Goal: Find specific page/section: Find specific page/section

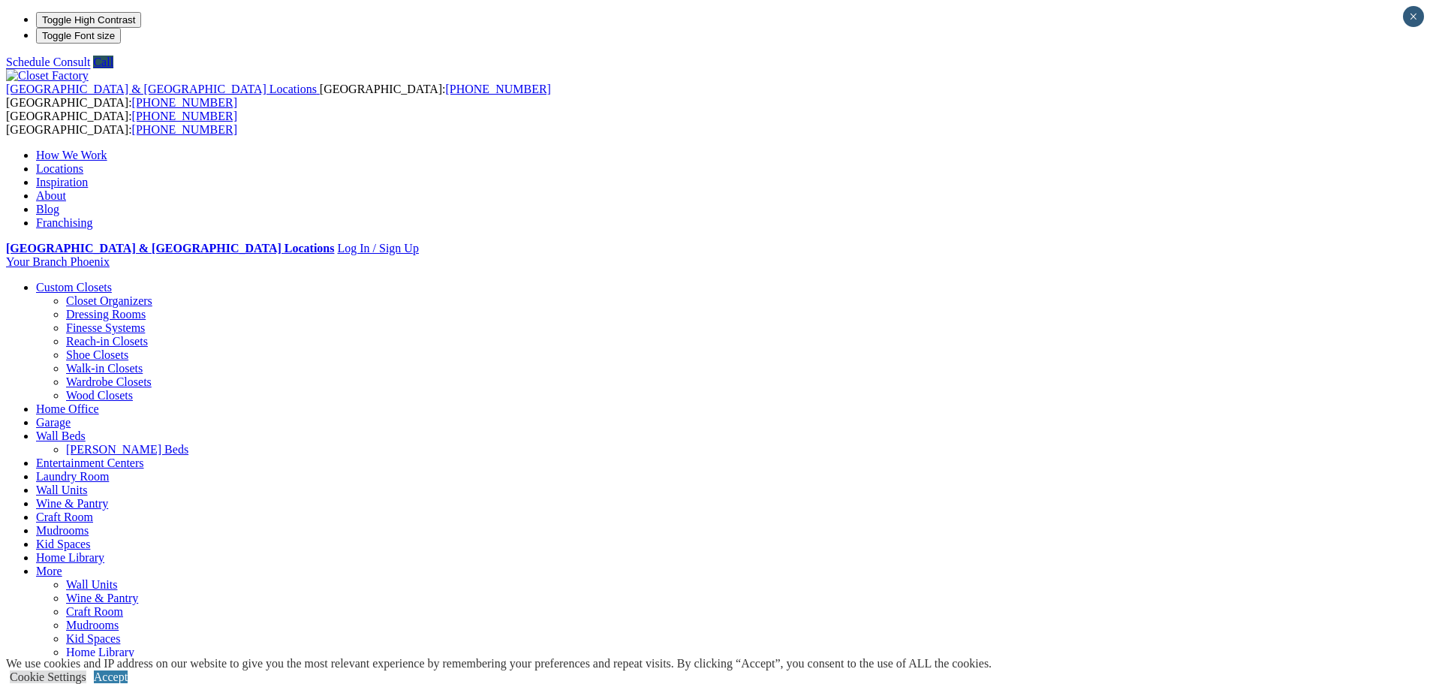
click at [83, 162] on link "Locations" at bounding box center [59, 168] width 47 height 13
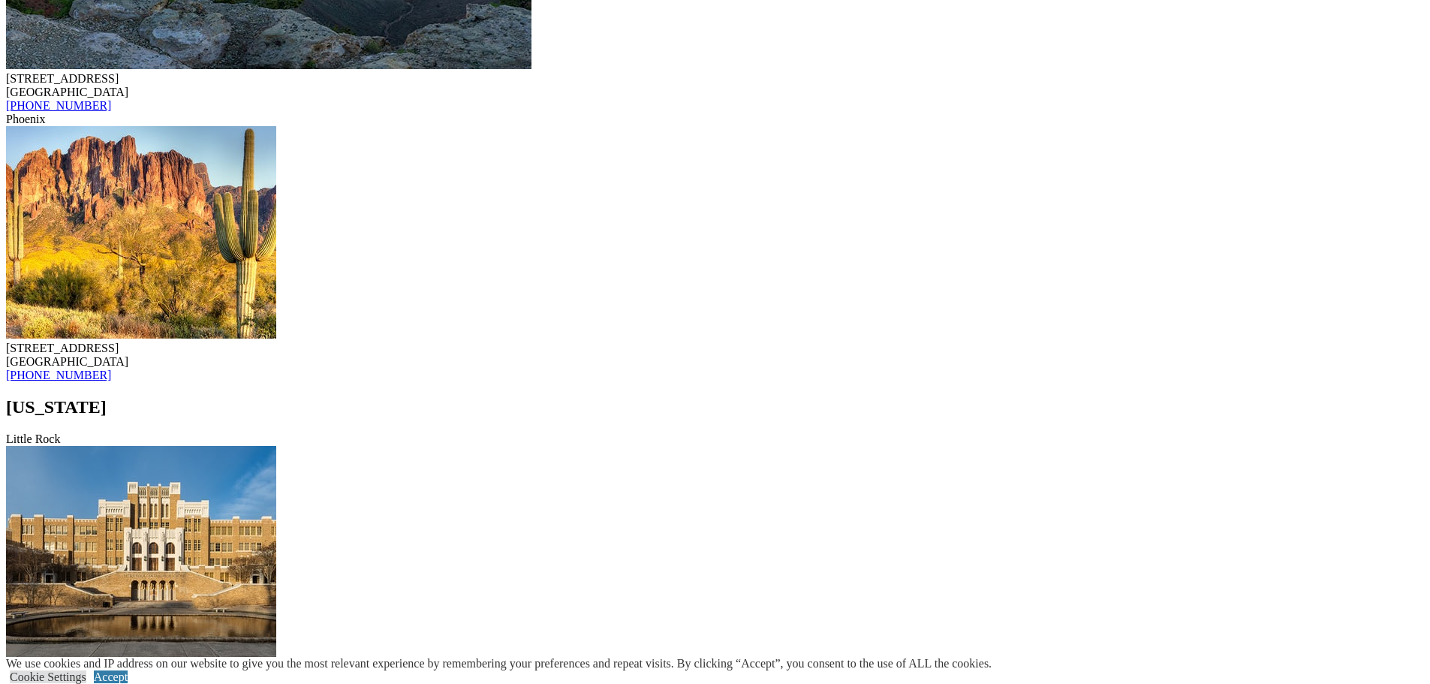
scroll to position [2703, 0]
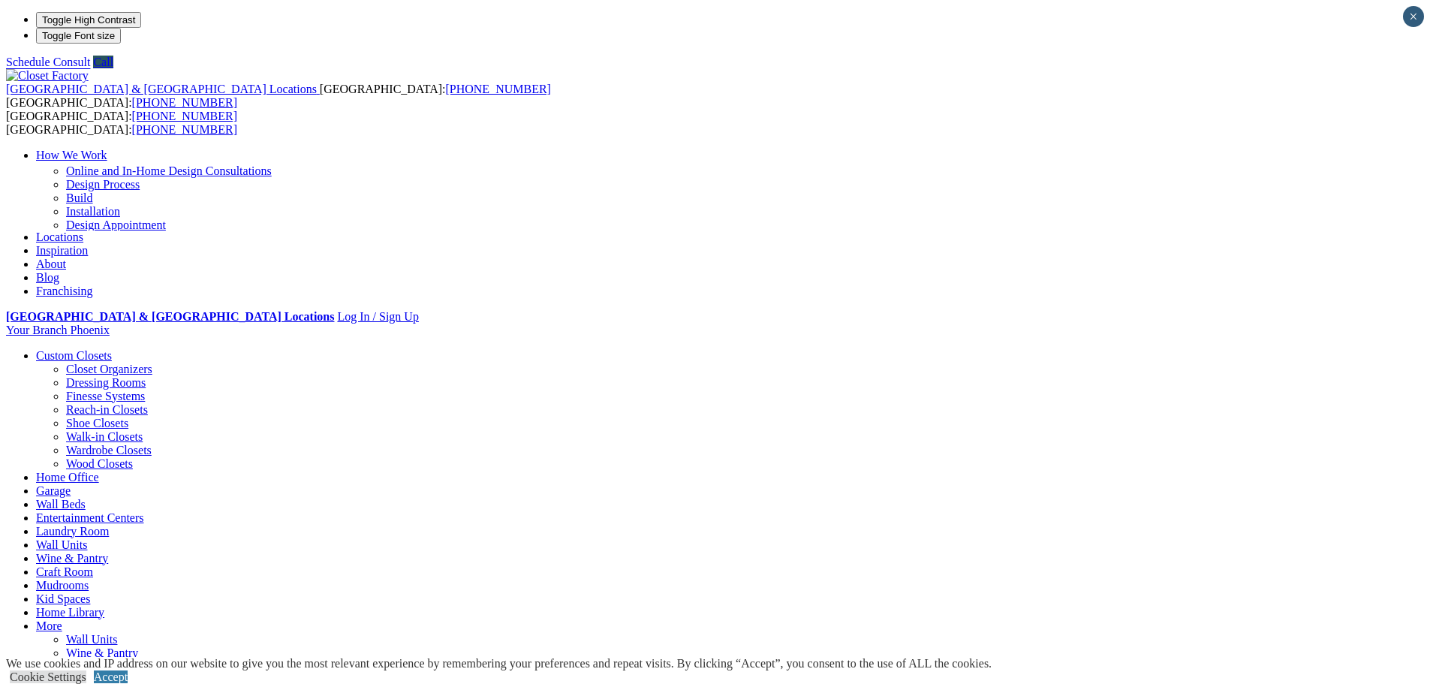
click at [83, 230] on link "Locations" at bounding box center [59, 236] width 47 height 13
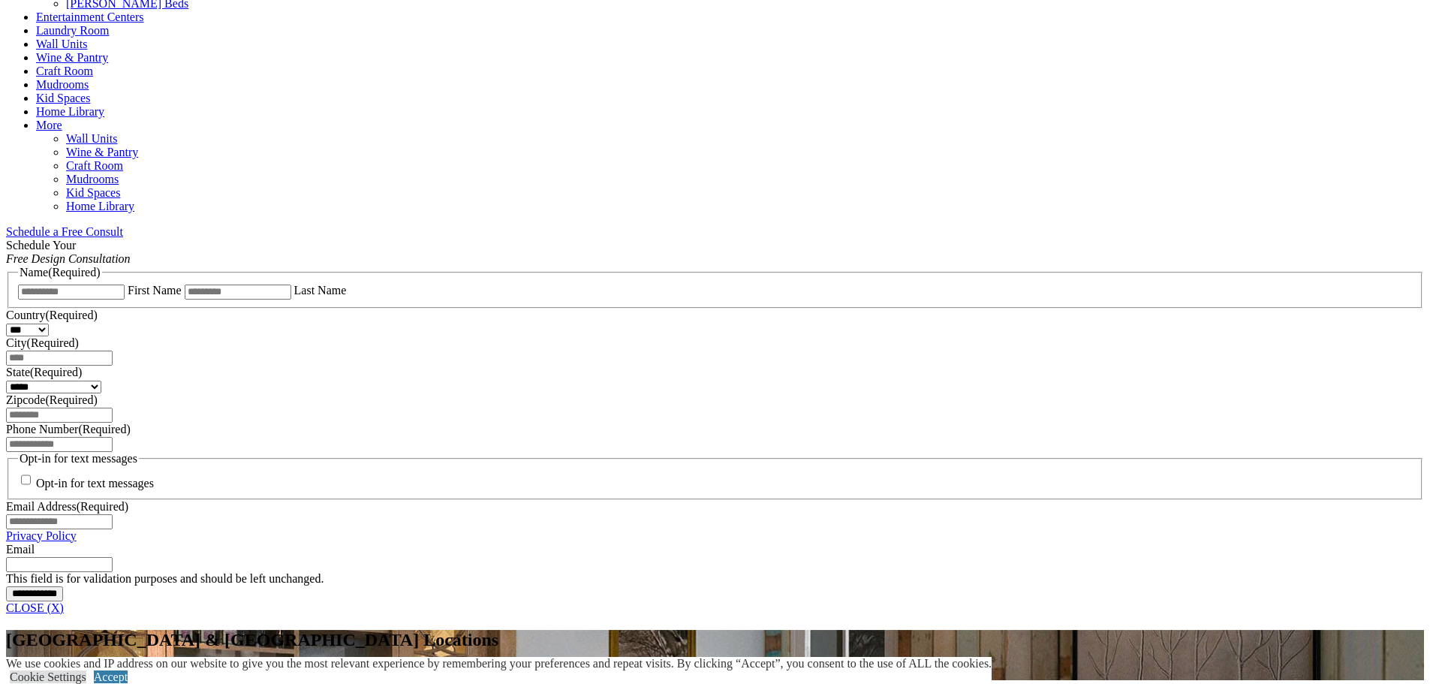
scroll to position [601, 0]
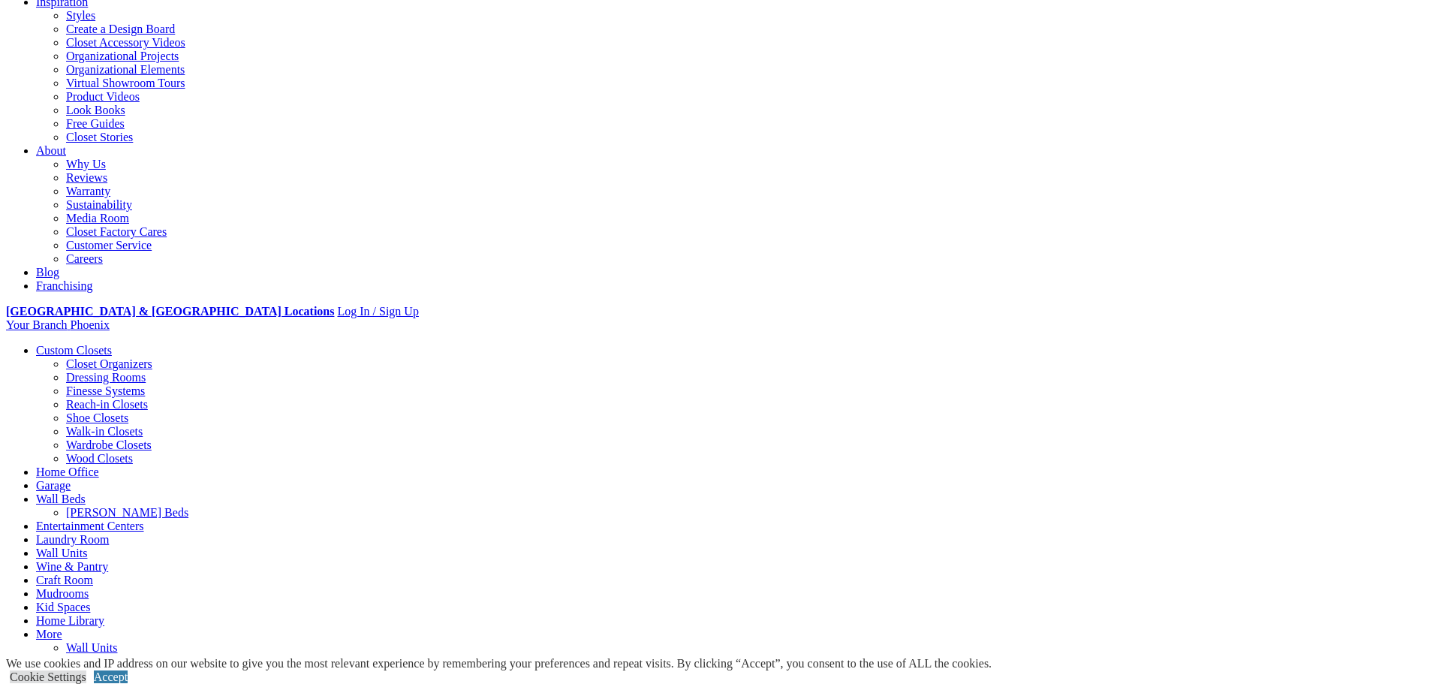
scroll to position [300, 0]
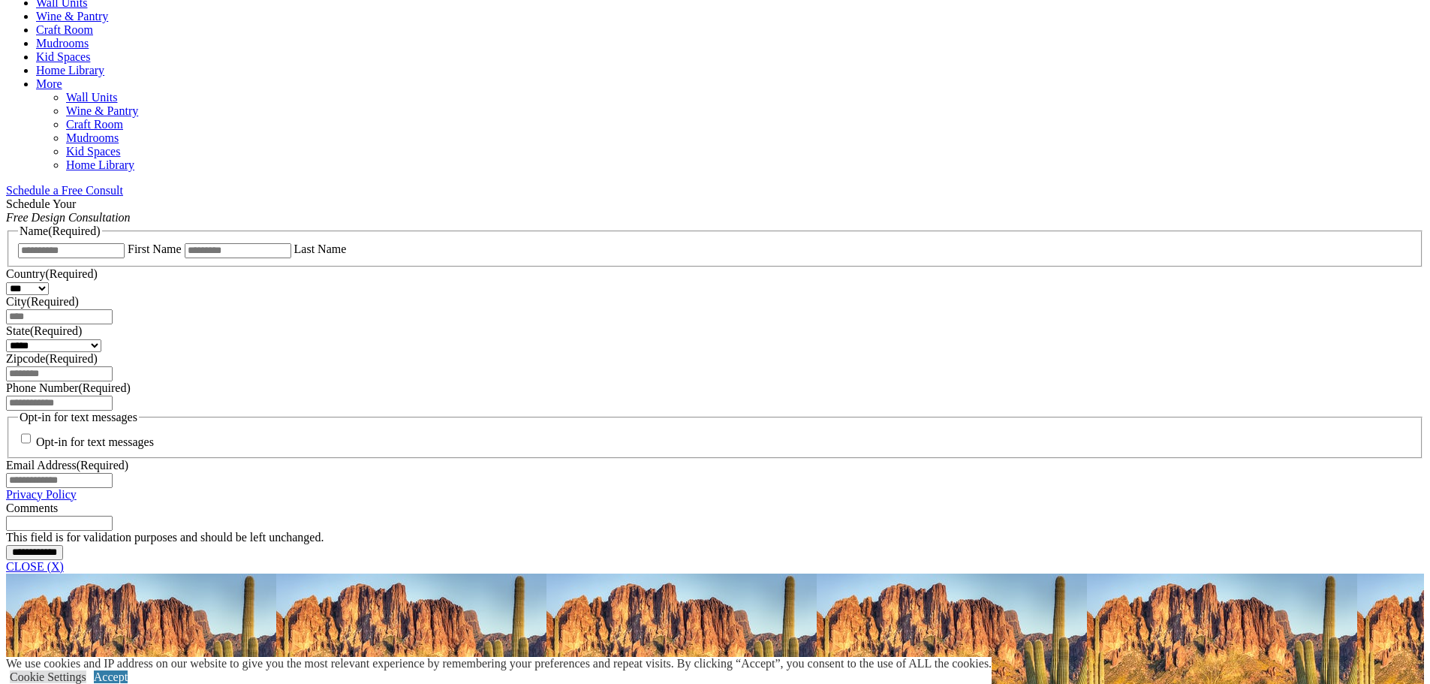
scroll to position [826, 0]
